Goal: Task Accomplishment & Management: Use online tool/utility

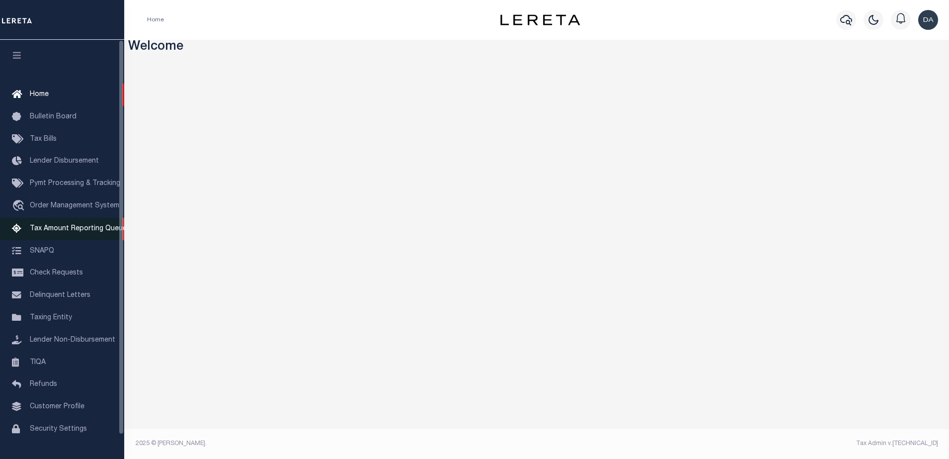
click at [102, 228] on span "Tax Amount Reporting Queue" at bounding box center [78, 228] width 97 height 7
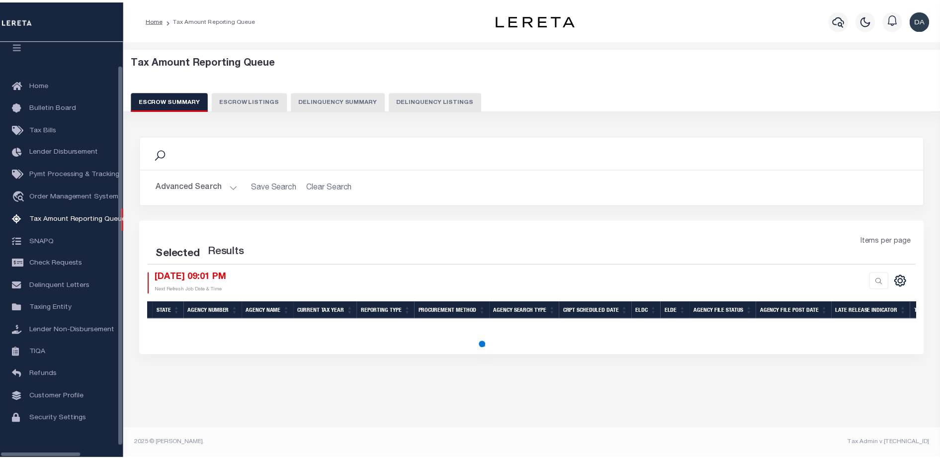
scroll to position [25, 0]
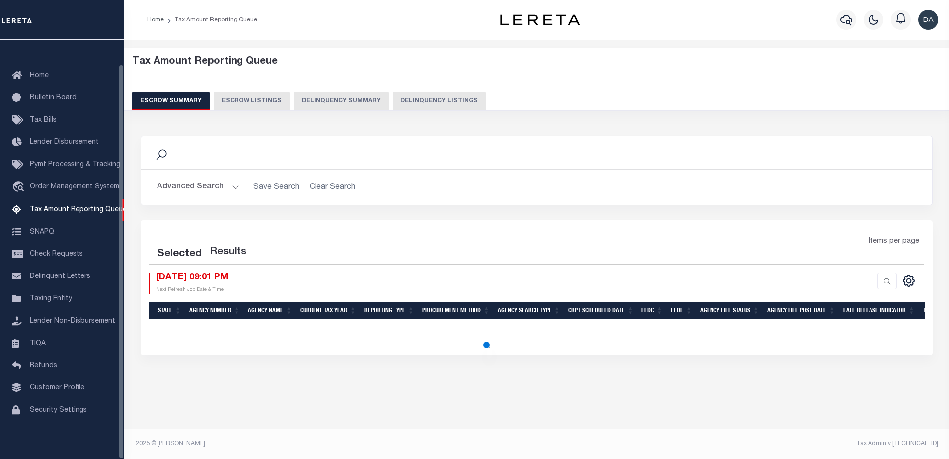
select select "100"
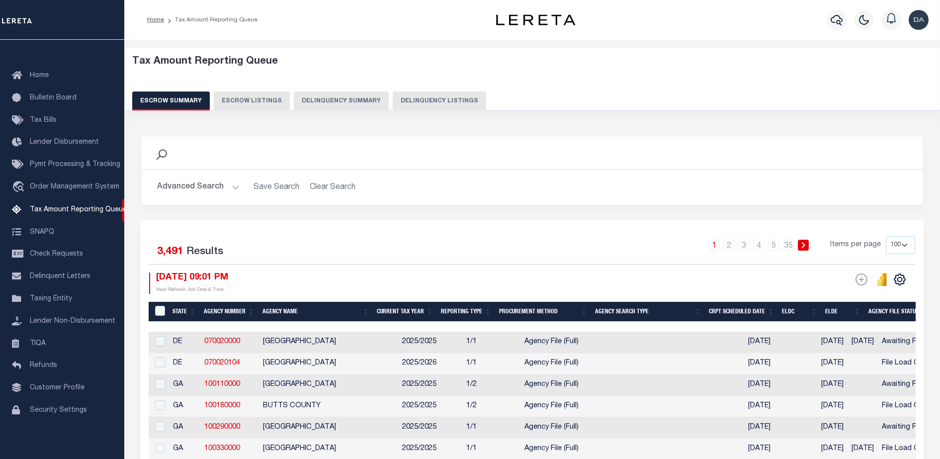
click at [330, 97] on button "Delinquency Summary" at bounding box center [341, 100] width 95 height 19
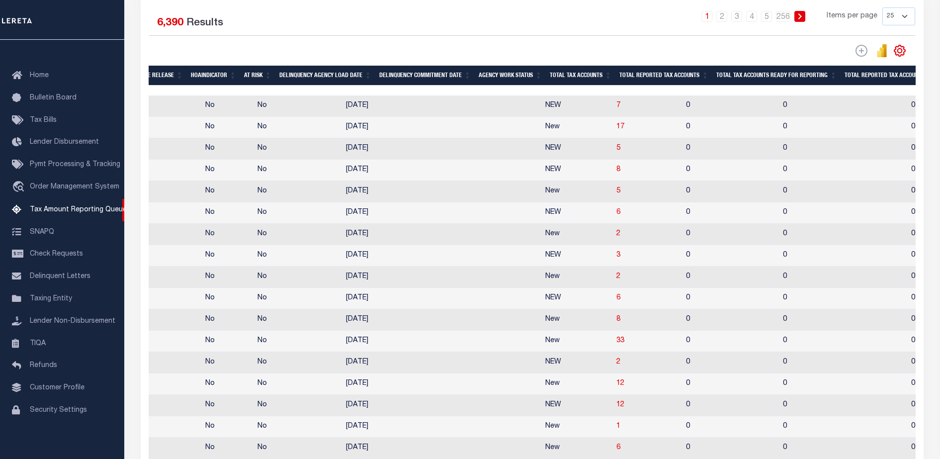
scroll to position [0, 0]
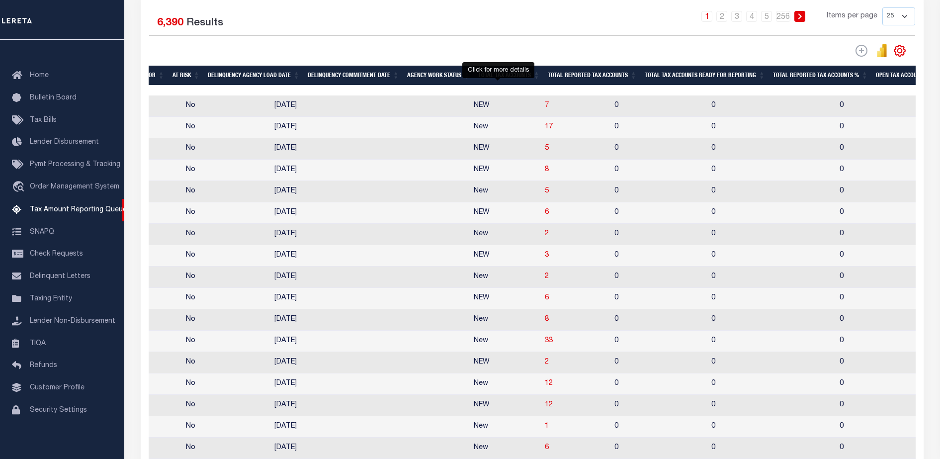
click at [545, 107] on span "7" at bounding box center [547, 105] width 4 height 7
select select "100"
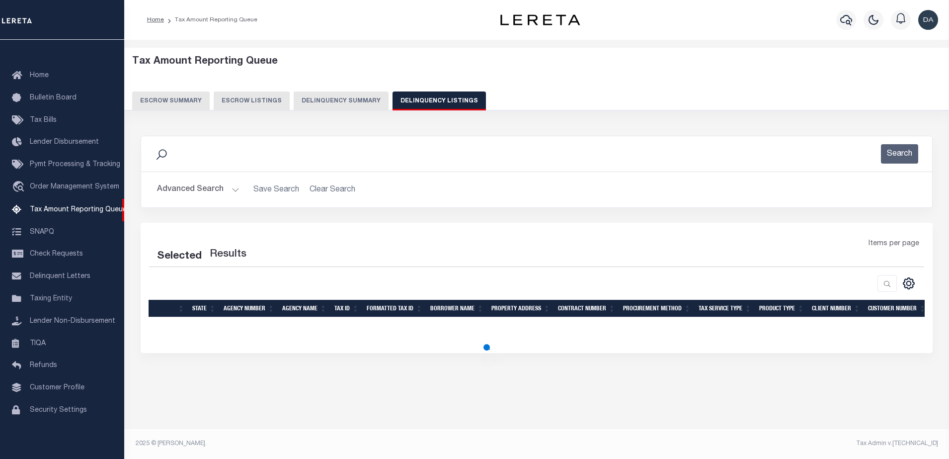
select select "100"
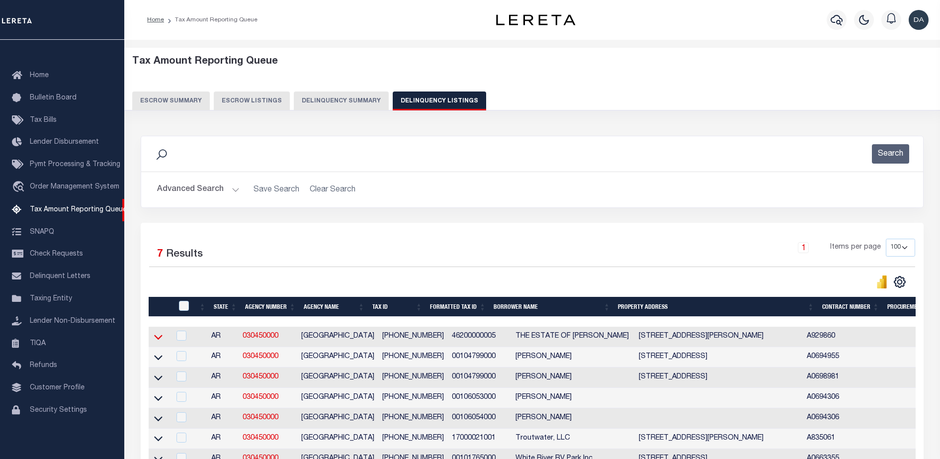
click at [158, 340] on icon at bounding box center [158, 337] width 8 height 5
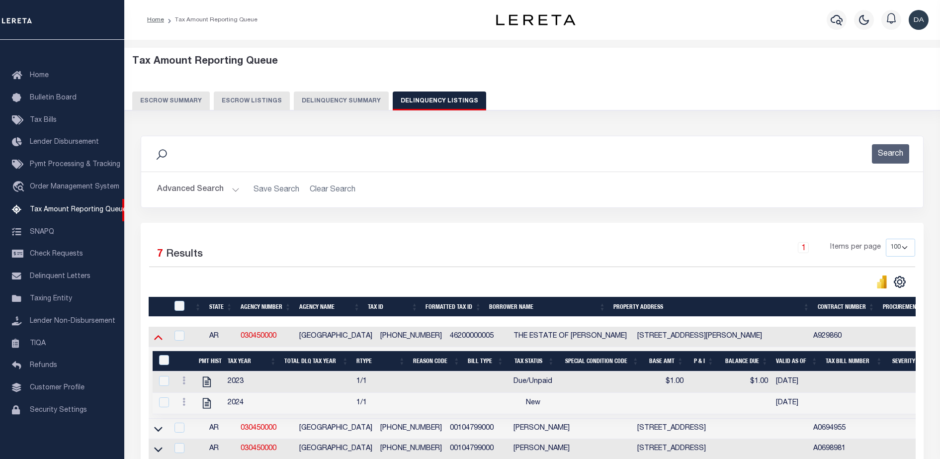
click at [159, 337] on icon at bounding box center [158, 336] width 8 height 10
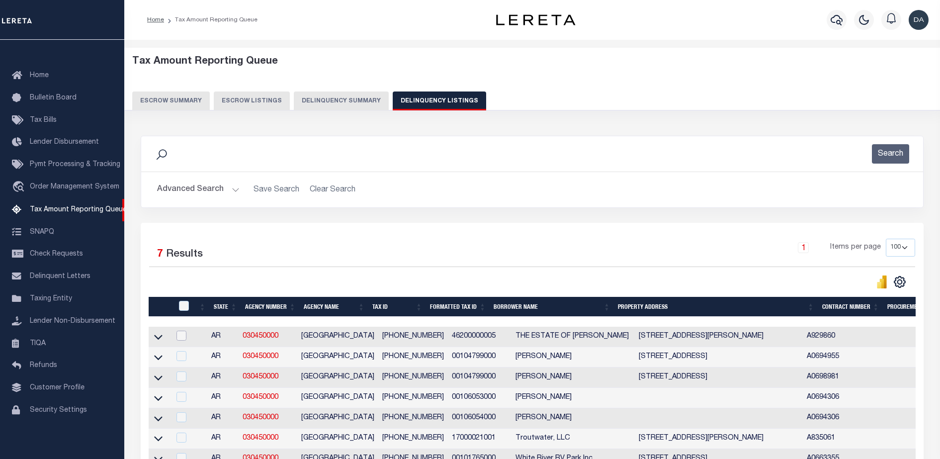
click at [185, 339] on input "checkbox" at bounding box center [181, 336] width 10 height 10
checkbox input "true"
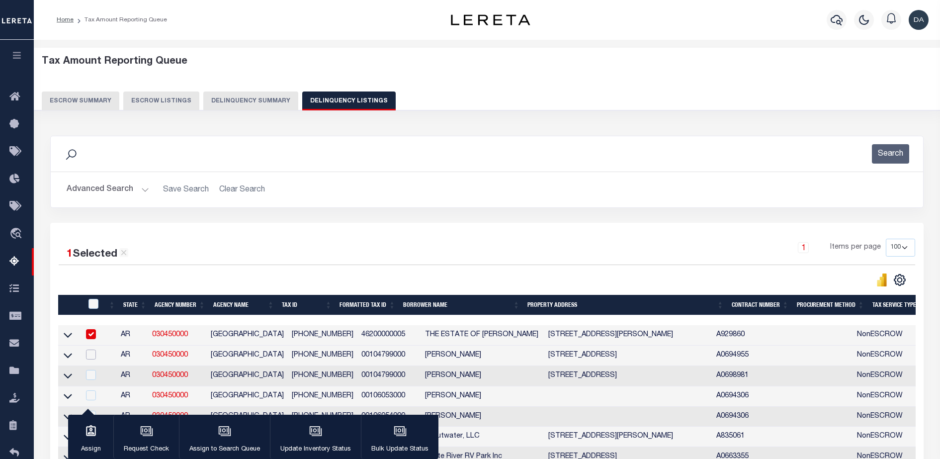
click at [89, 358] on input "checkbox" at bounding box center [91, 354] width 10 height 10
checkbox input "true"
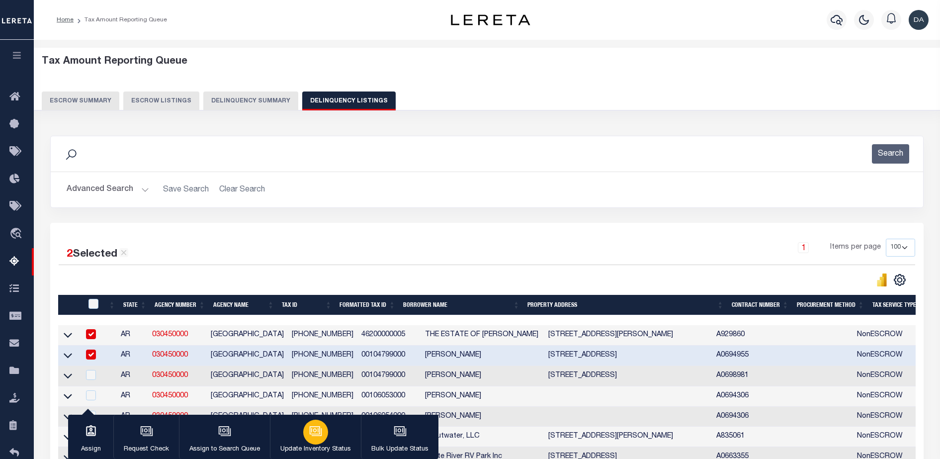
click at [304, 431] on div "button" at bounding box center [315, 431] width 25 height 25
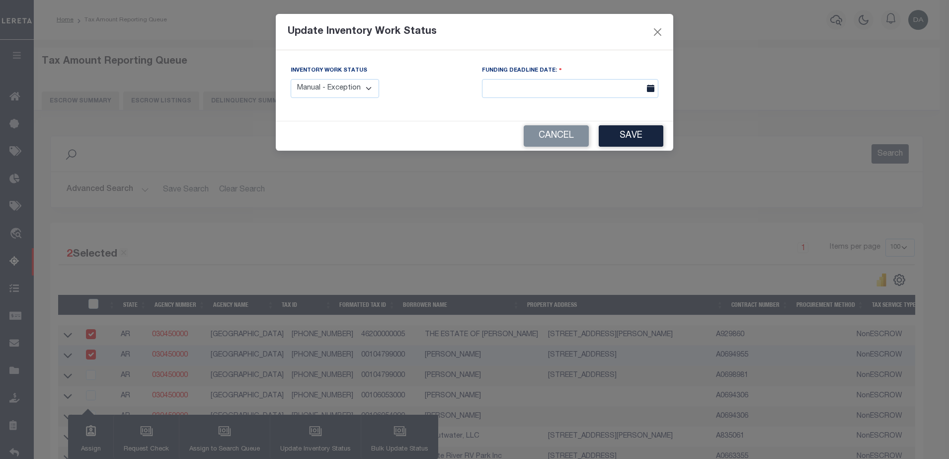
click at [361, 89] on select "Manual - Exception Pended - Awaiting Search Late Add Exception Completed" at bounding box center [335, 88] width 88 height 19
click at [291, 79] on select "Manual - Exception Pended - Awaiting Search Late Add Exception Completed" at bounding box center [335, 88] width 88 height 19
click at [564, 128] on button "Cancel" at bounding box center [556, 135] width 65 height 21
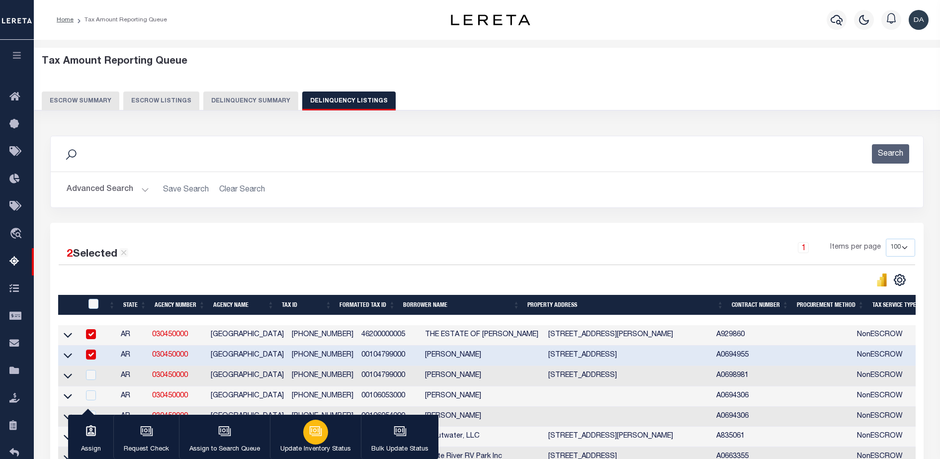
click at [315, 437] on icon "button" at bounding box center [315, 430] width 13 height 13
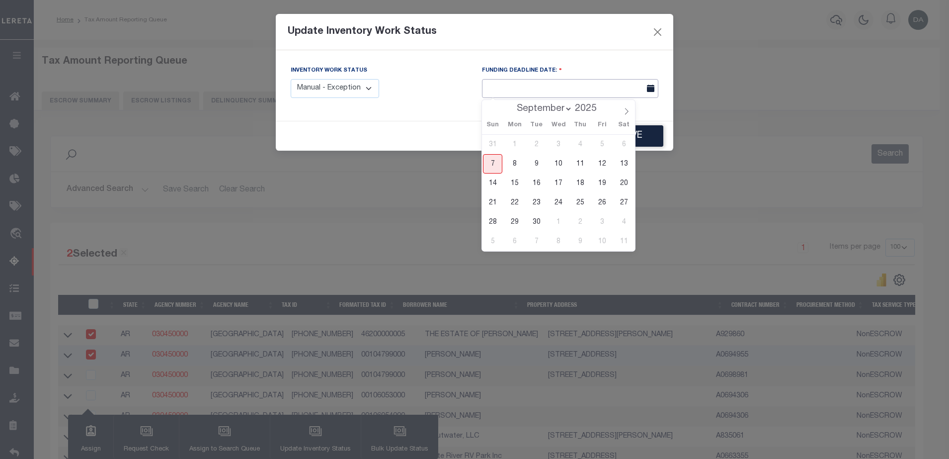
click at [538, 95] on input "text" at bounding box center [570, 88] width 176 height 19
click at [512, 168] on span "8" at bounding box center [514, 163] width 19 height 19
type input "[DATE]"
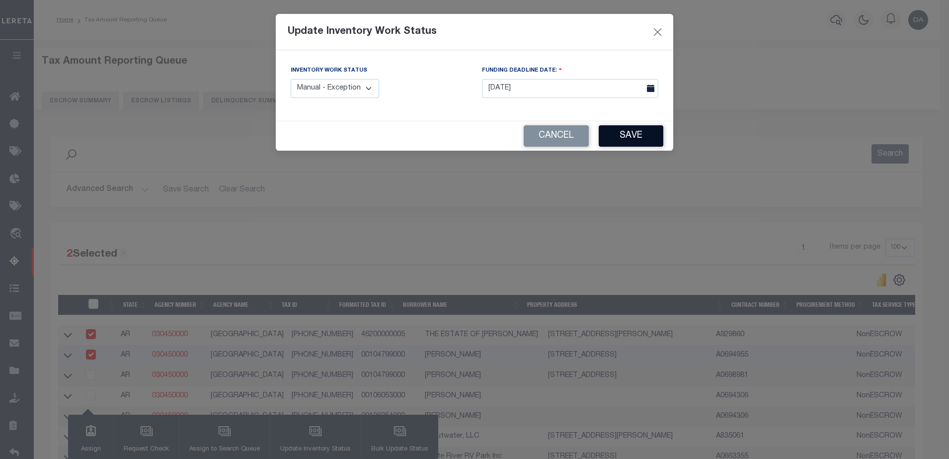
click at [648, 142] on button "Save" at bounding box center [631, 135] width 65 height 21
